Goal: Information Seeking & Learning: Learn about a topic

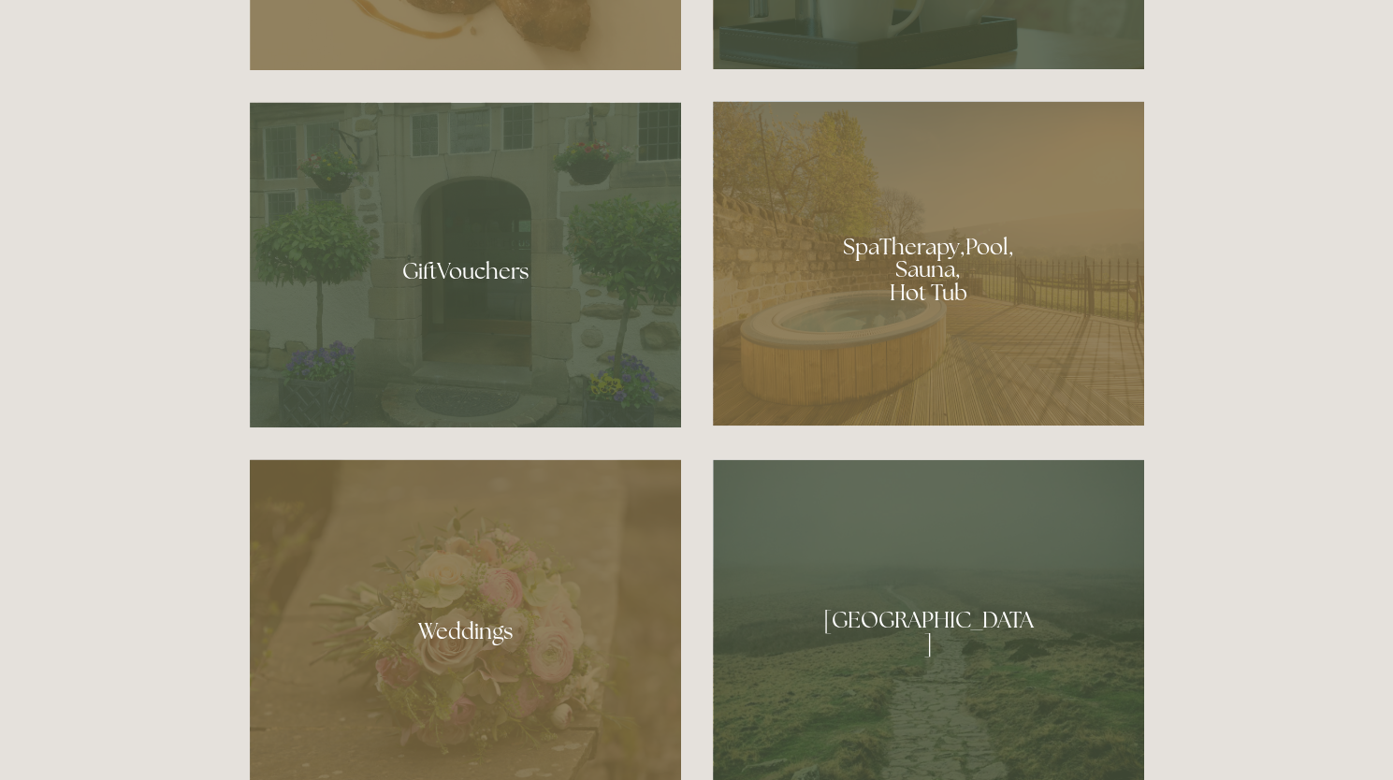
scroll to position [1511, 0]
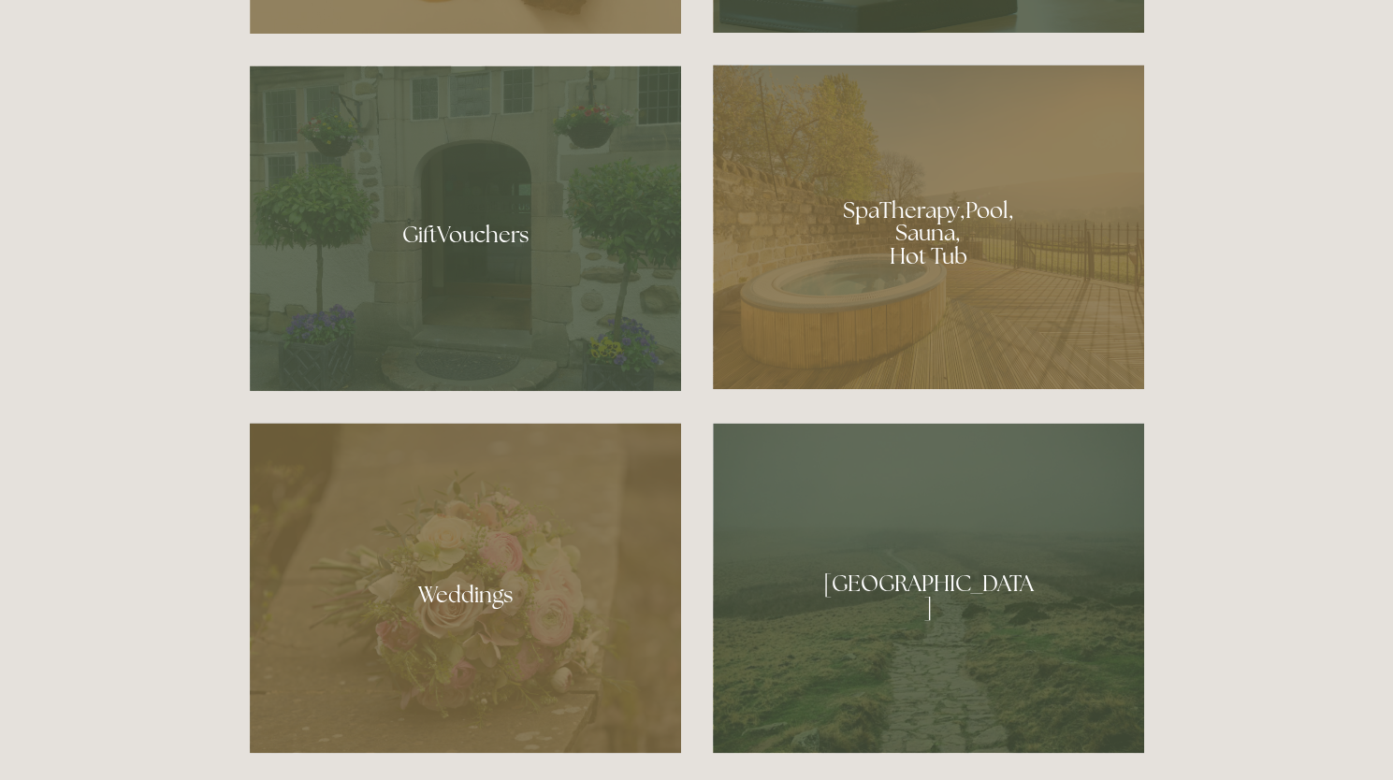
click at [936, 223] on div at bounding box center [928, 227] width 431 height 325
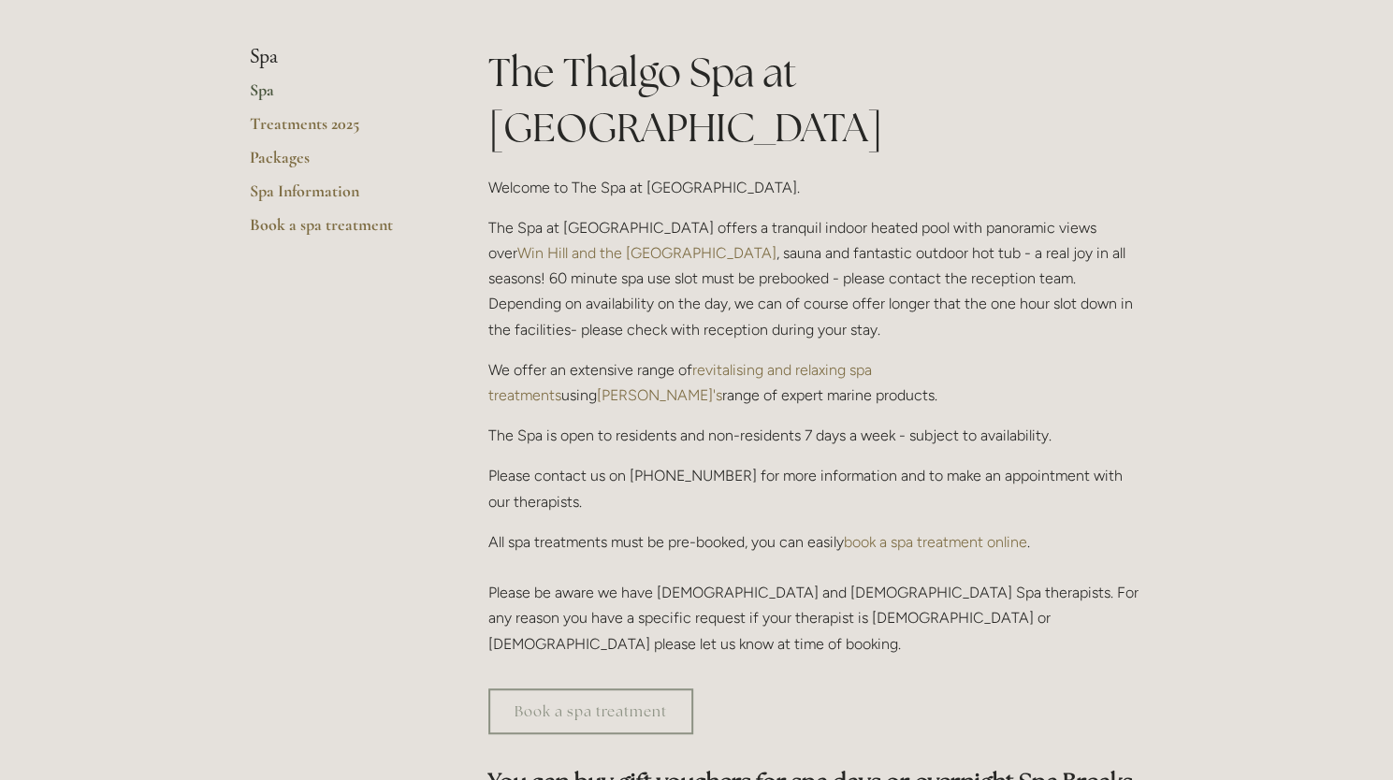
scroll to position [442, 0]
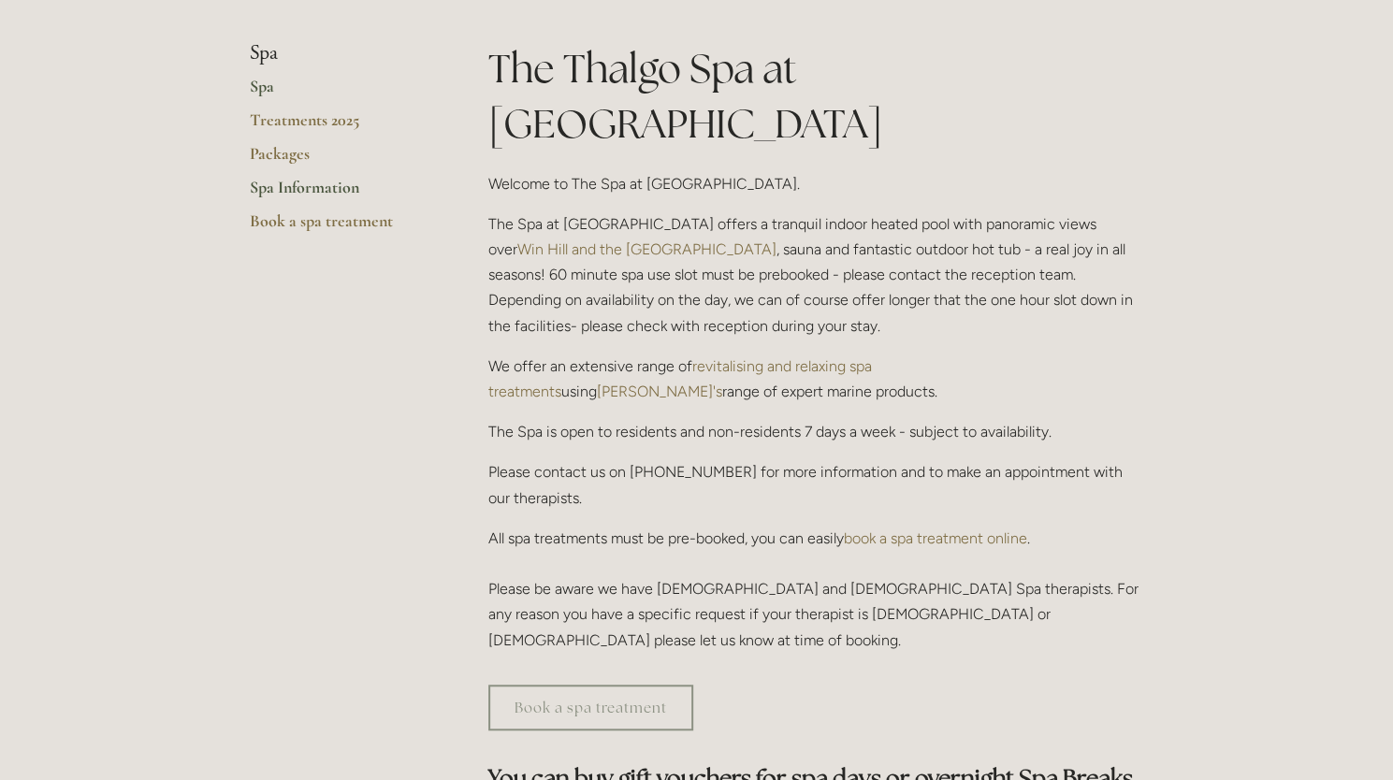
click at [307, 189] on link "Spa Information" at bounding box center [339, 194] width 179 height 34
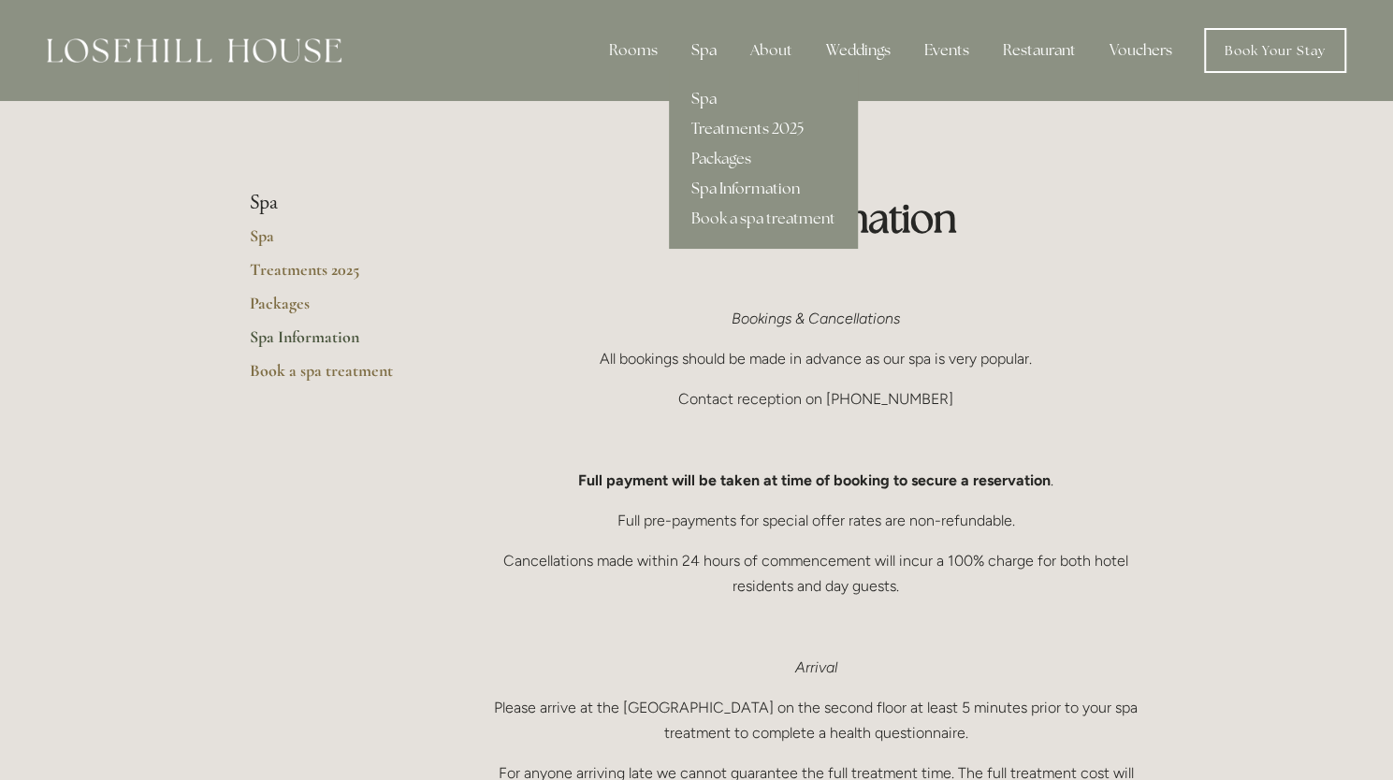
click at [701, 98] on link "Spa" at bounding box center [763, 99] width 189 height 30
